Goal: Task Accomplishment & Management: Manage account settings

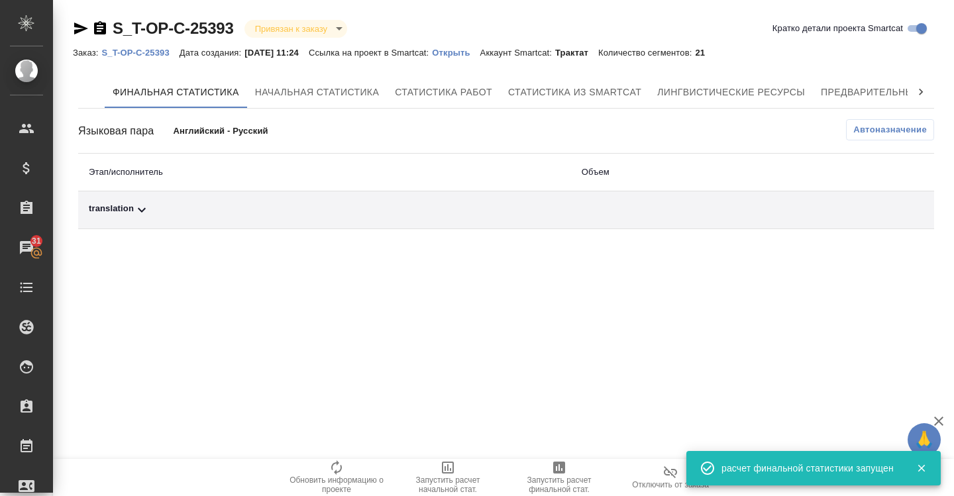
click at [128, 201] on td "translation" at bounding box center [324, 210] width 493 height 38
click at [127, 209] on div "translation" at bounding box center [324, 210] width 471 height 16
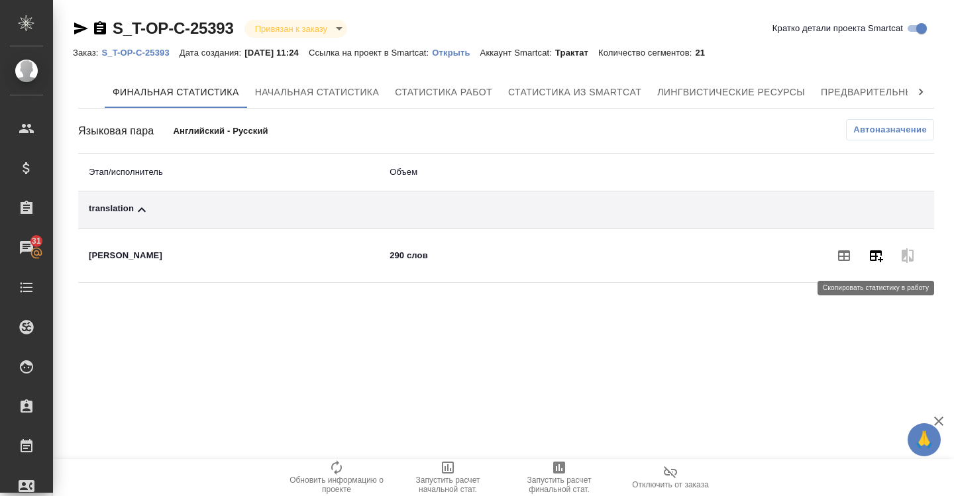
click at [876, 267] on button "button" at bounding box center [876, 256] width 32 height 32
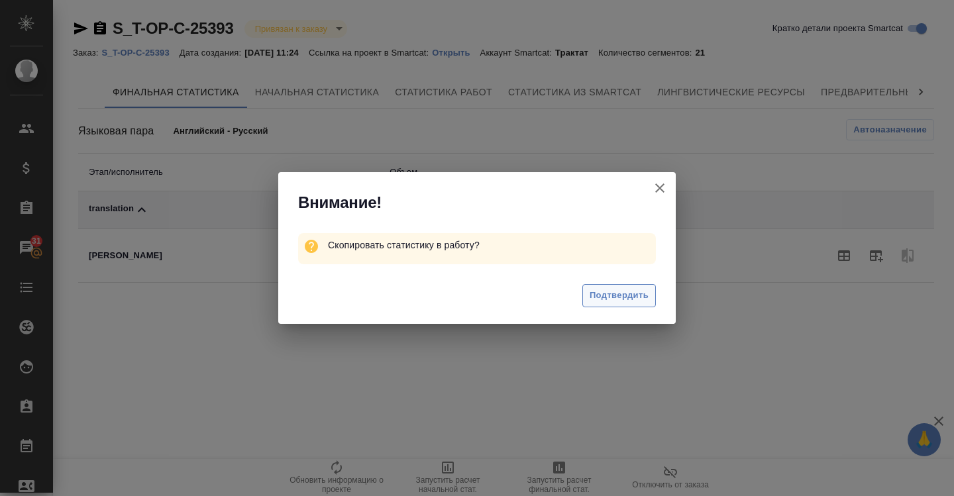
click at [610, 297] on span "Подтвердить" at bounding box center [618, 295] width 59 height 15
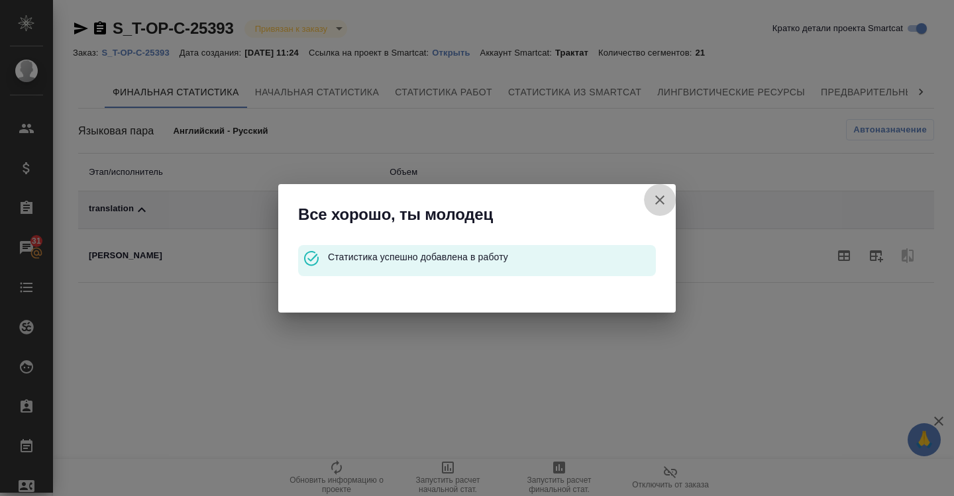
click at [662, 197] on icon "button" at bounding box center [659, 199] width 9 height 9
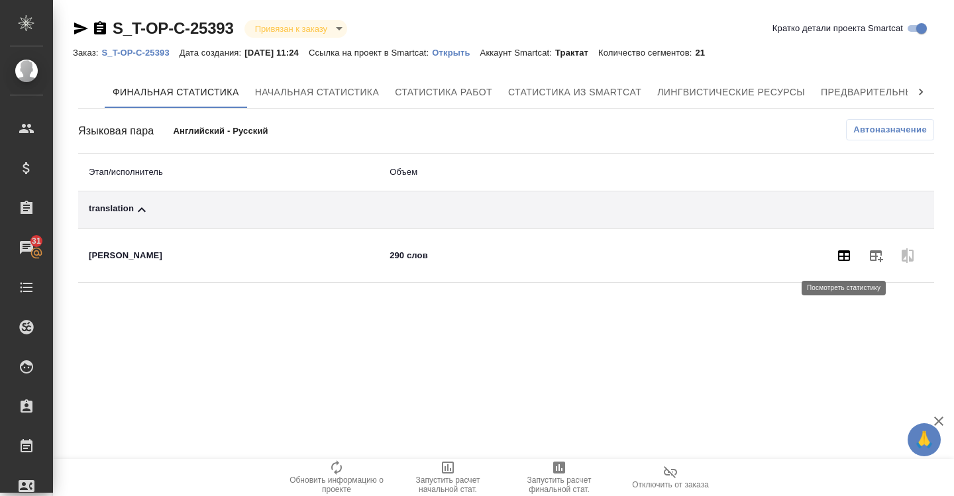
click at [844, 262] on icon "button" at bounding box center [844, 256] width 16 height 16
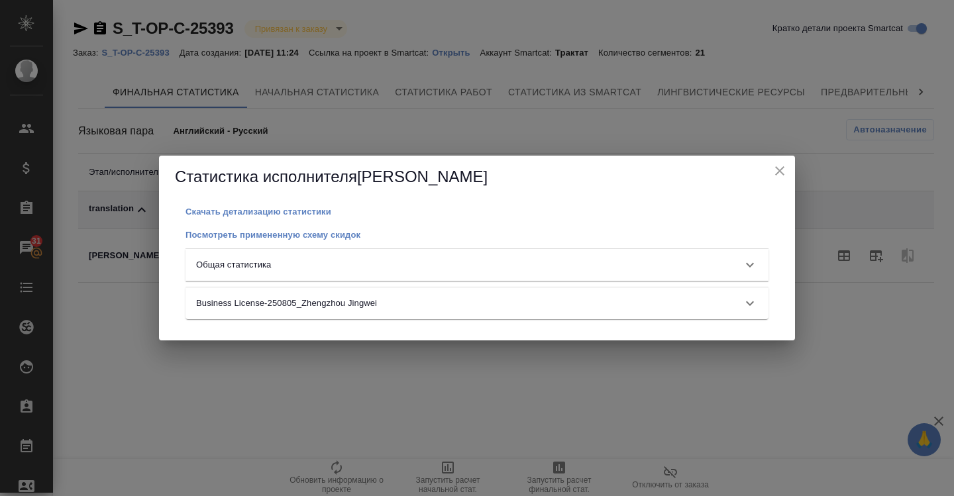
click at [552, 253] on div "Общая статистика" at bounding box center [476, 265] width 583 height 32
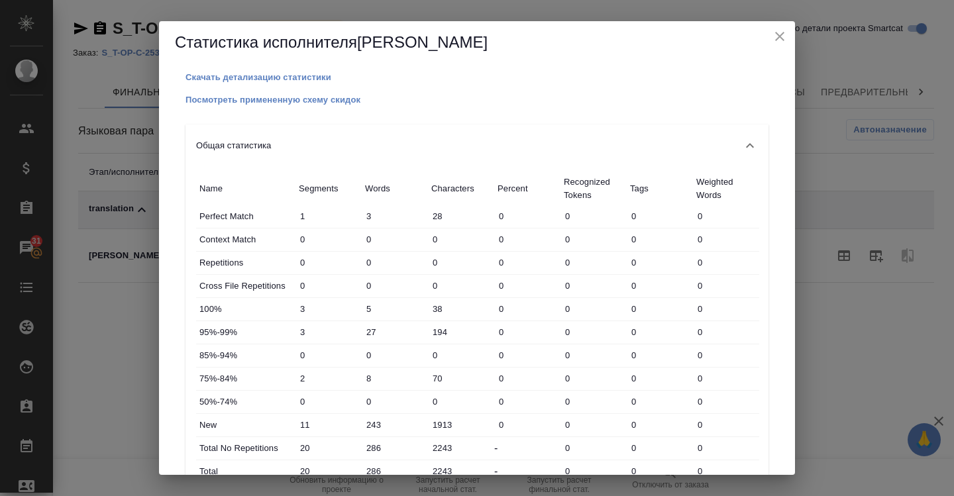
scroll to position [89, 0]
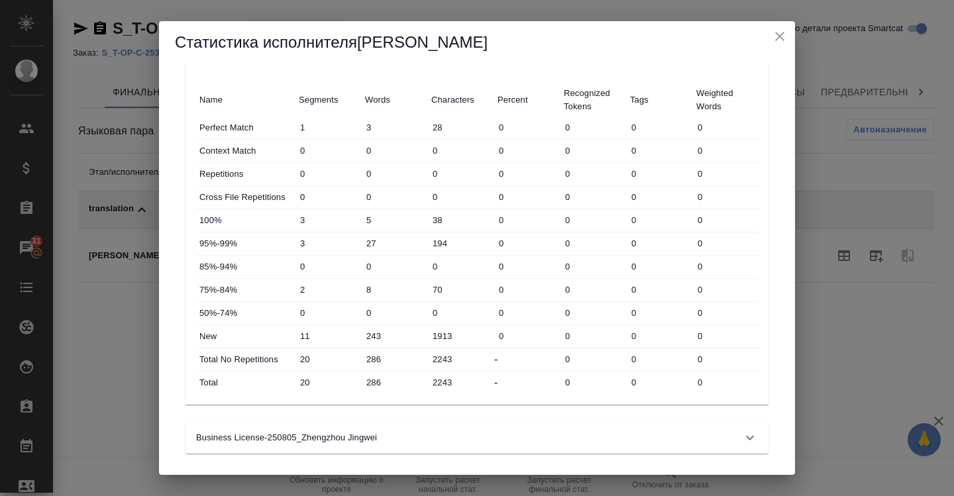
click at [793, 34] on div "Статистика исполнителя Zoria Tatiana" at bounding box center [477, 42] width 636 height 42
click at [791, 34] on div "Статистика исполнителя Zoria Tatiana" at bounding box center [477, 42] width 636 height 42
click at [780, 34] on icon "close" at bounding box center [779, 36] width 16 height 16
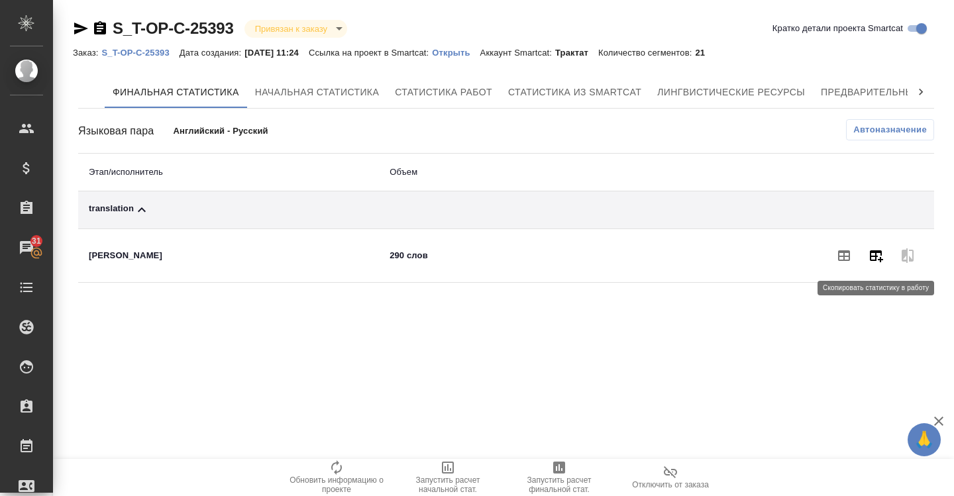
click at [880, 259] on icon "button" at bounding box center [875, 256] width 13 height 12
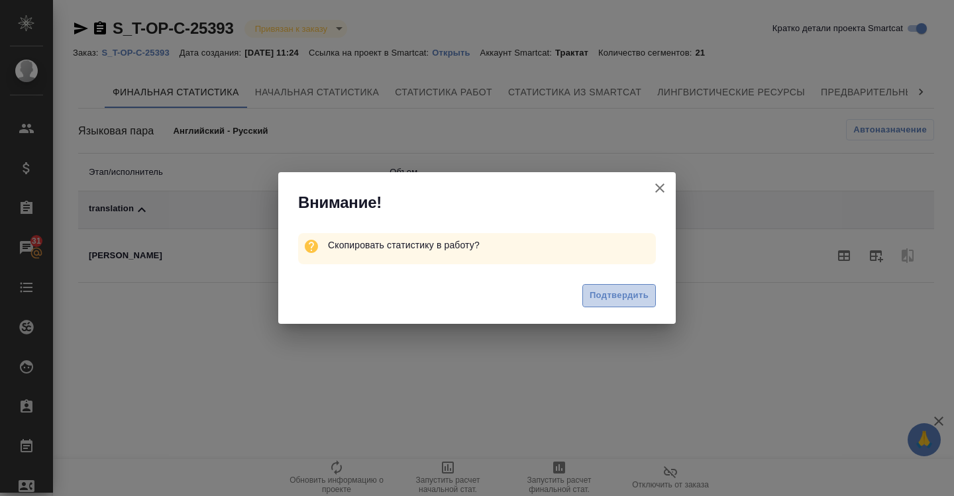
click at [625, 301] on span "Подтвердить" at bounding box center [618, 295] width 59 height 15
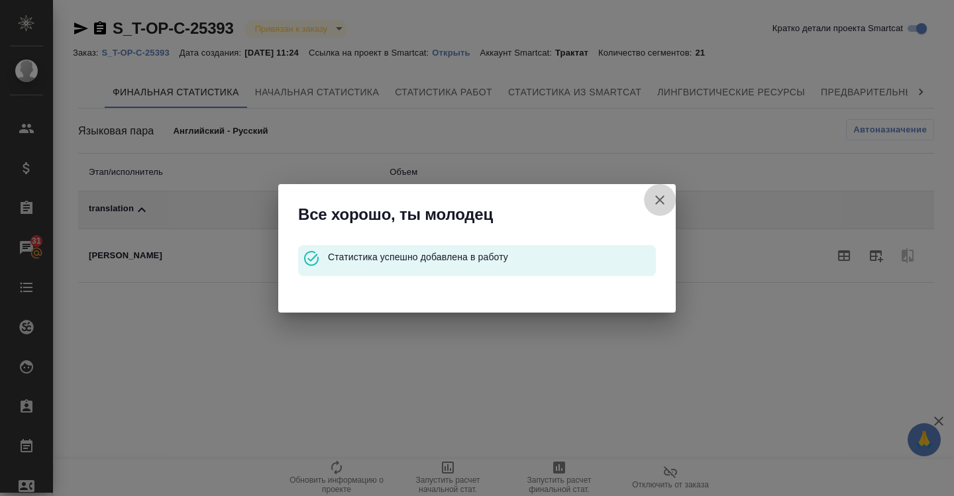
click at [661, 195] on icon "button" at bounding box center [660, 200] width 16 height 16
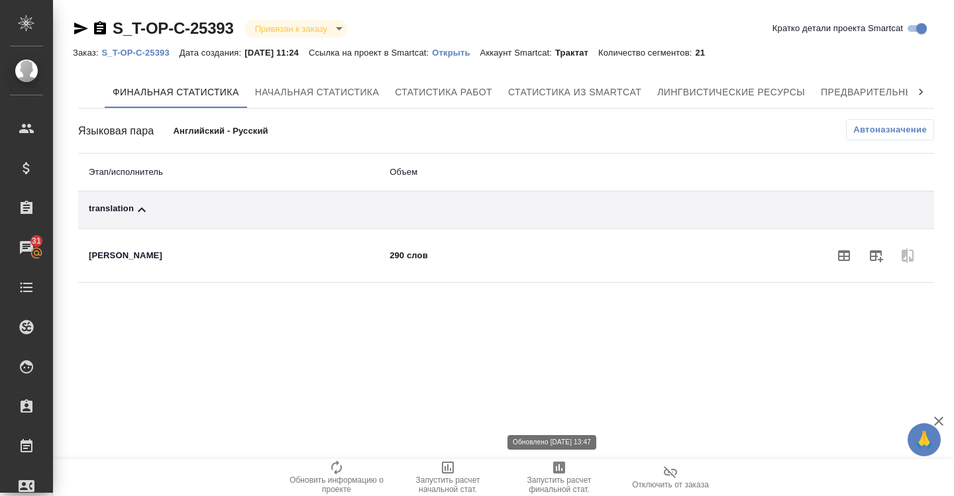
click at [543, 462] on span "Запустить расчет финальной стат." at bounding box center [558, 477] width 95 height 34
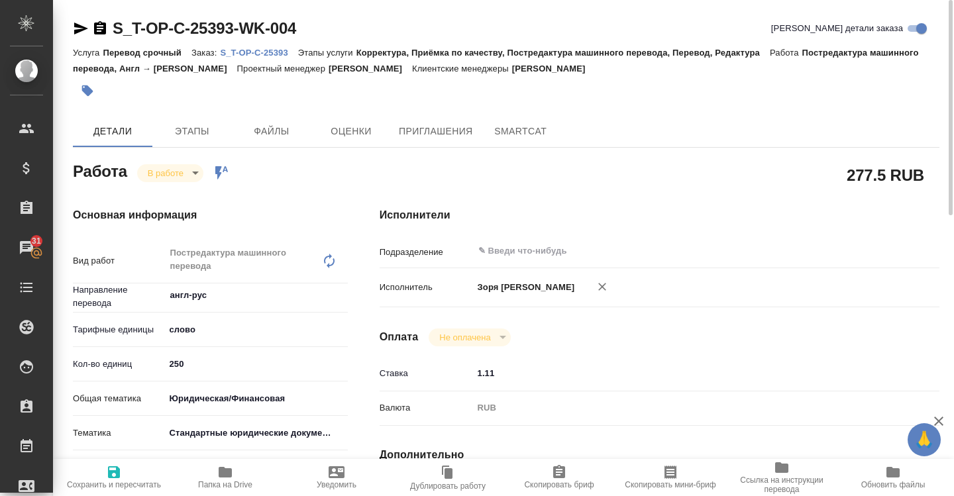
click at [225, 482] on span "Папка на Drive" at bounding box center [225, 484] width 54 height 9
click at [236, 481] on span "Папка на Drive" at bounding box center [225, 484] width 54 height 9
click at [117, 466] on icon "button" at bounding box center [114, 472] width 12 height 12
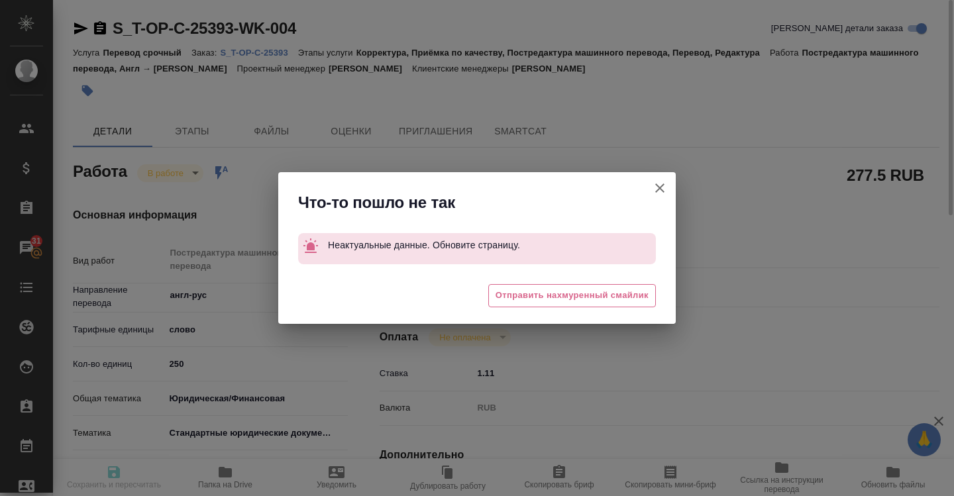
type input "inProgress"
type input "англ-рус"
type input "5a8b1489cc6b4906c91bfd90"
type input "0"
type input "yr-fn"
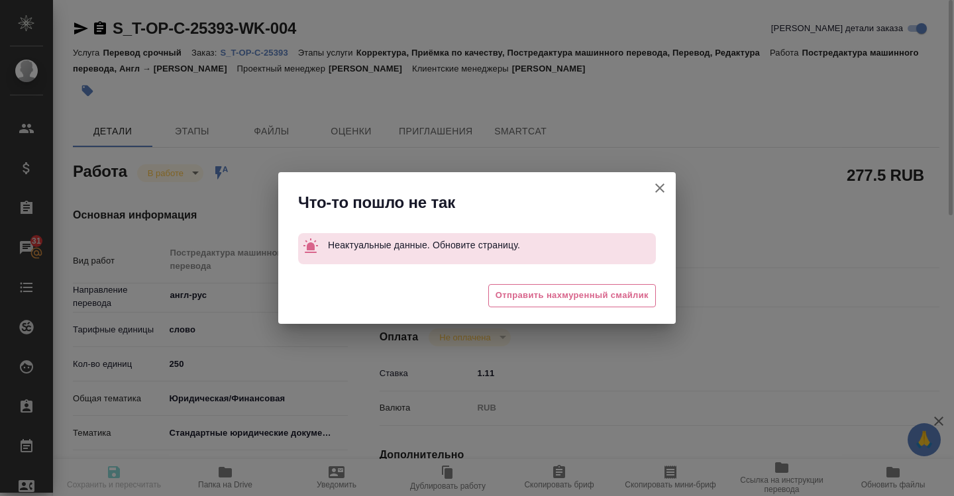
type input "5f647205b73bc97568ca66bf"
type input "[DATE] 10:18"
type input "[DATE] 13:09"
type input "[DATE] 10:00"
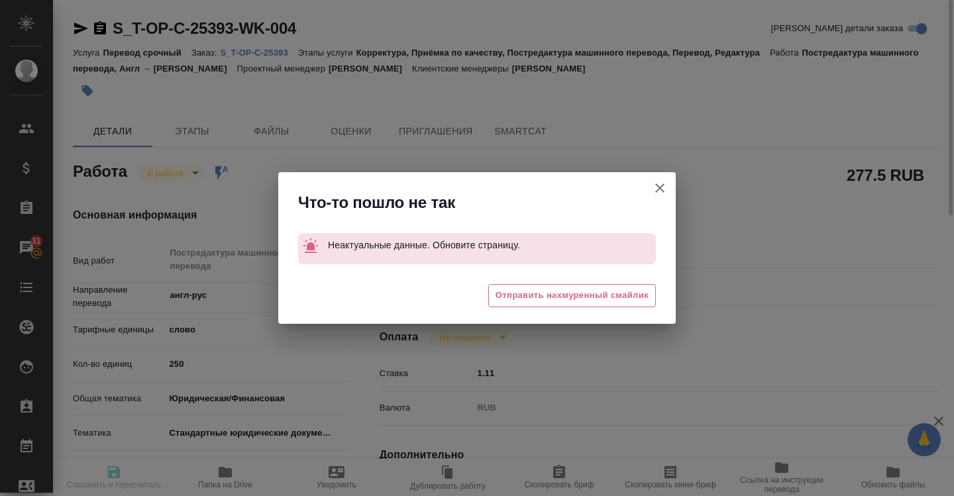
type input "notPayed"
type input "1.11"
type input "RUB"
type input "[PERSON_NAME] [PERSON_NAME]"
type input "S_T-OP-C-25393"
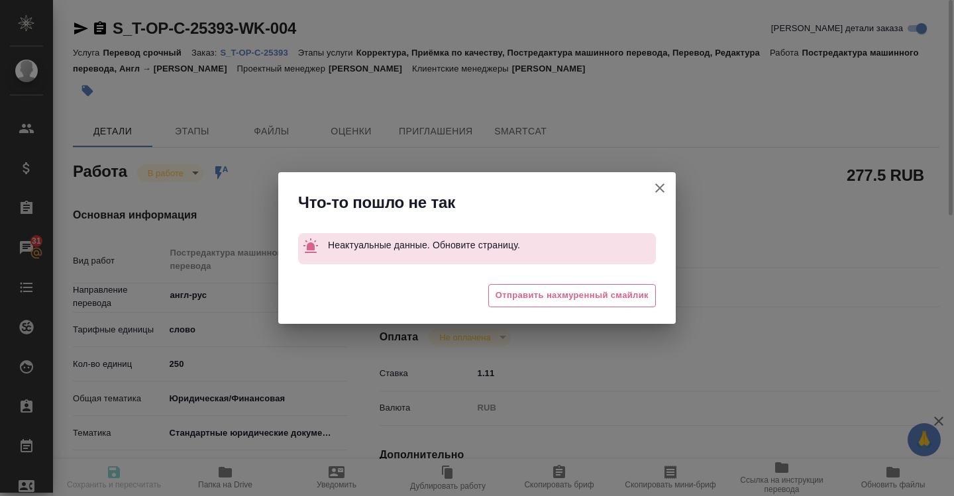
type input "Т-ОП-С-46979"
type input "Перевод срочный"
type input "Корректура, Приёмка по качеству, Постредактура машинного перевода, Перевод, Ред…"
type input "[PERSON_NAME]"
type input "/Clients/Т-ОП-С_Русал Глобал Менеджмент/Orders/S_T-OP-C-25393"
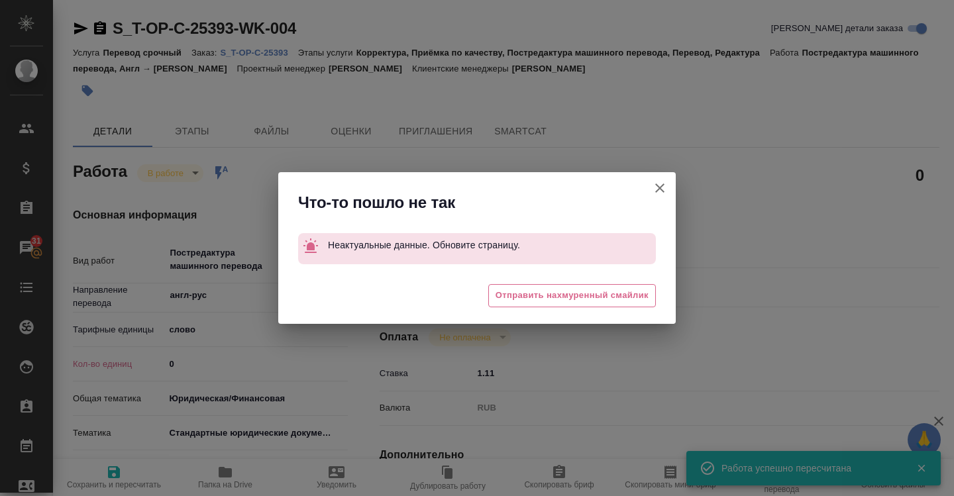
click at [654, 198] on button "[PERSON_NAME] детали заказа" at bounding box center [660, 188] width 32 height 32
